Goal: Check status: Check status

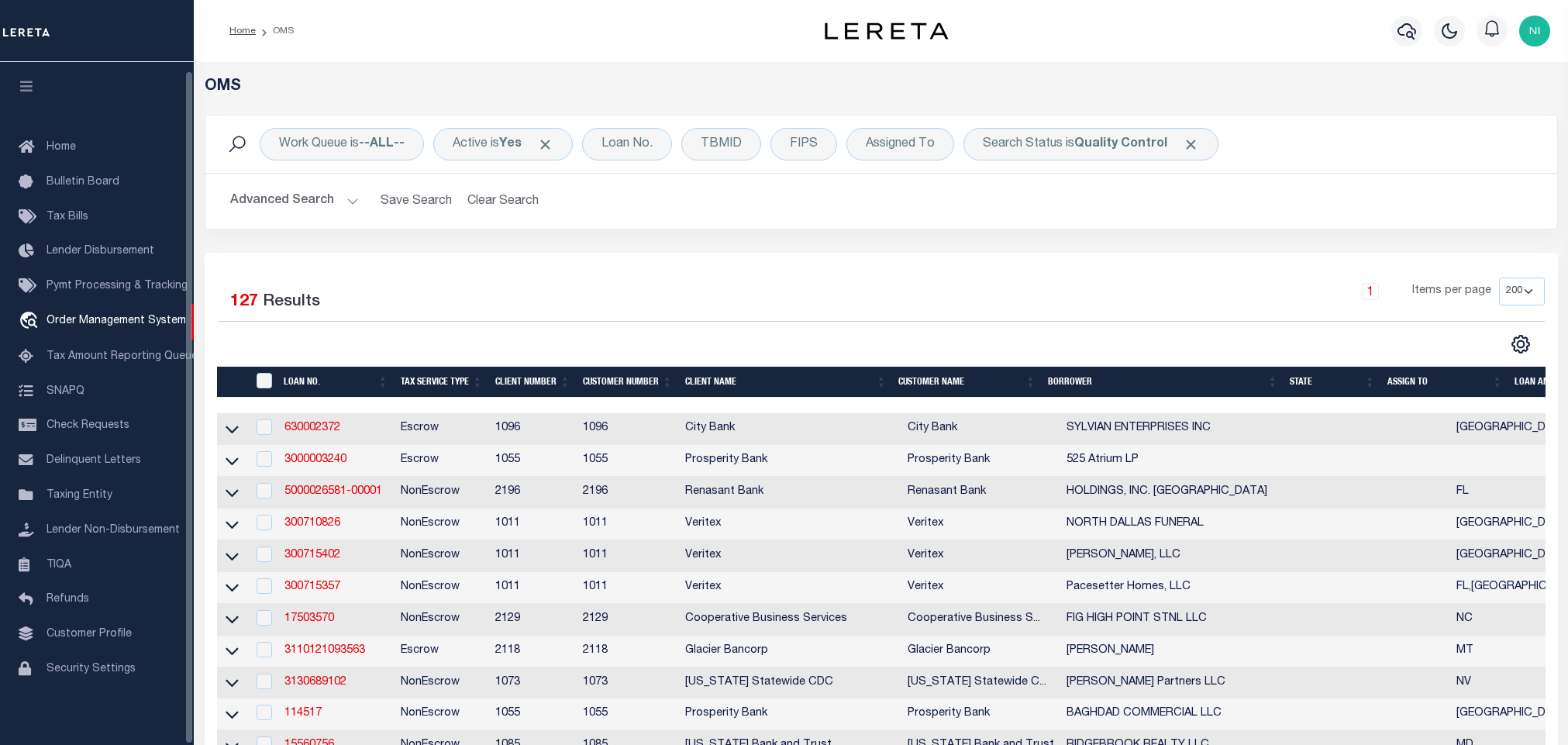
select select "200"
click at [896, 240] on div "Work Queue is --ALL-- Active is Yes Loan No. TBMID FIPS Assigned To Search Stat…" at bounding box center [881, 184] width 1376 height 138
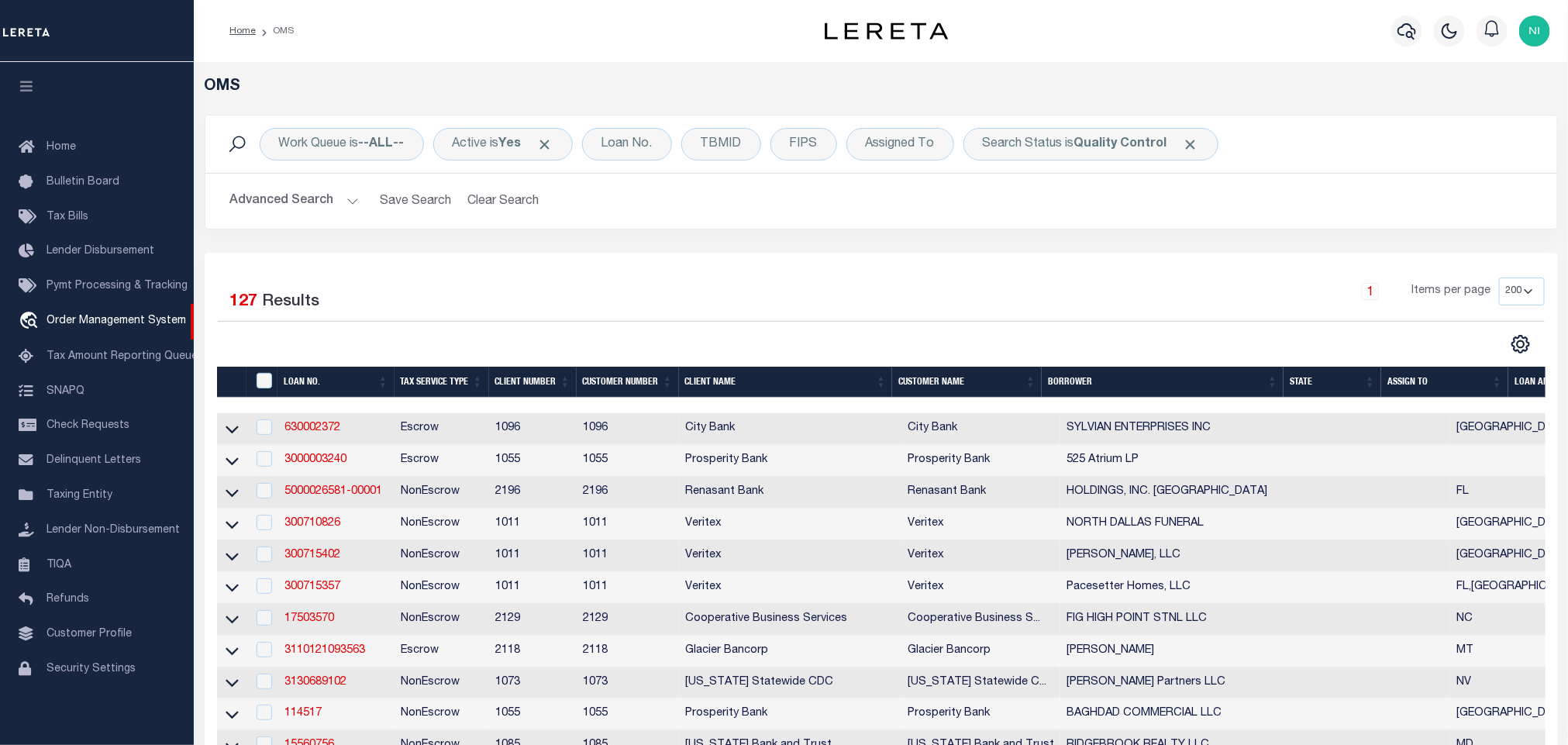
click at [636, 312] on div "1 Items per page 10 25 50 100 200" at bounding box center [1050, 297] width 989 height 41
click at [784, 301] on div "1 Items per page 10 25 50 100 200" at bounding box center [1050, 297] width 989 height 41
